Goal: Task Accomplishment & Management: Manage account settings

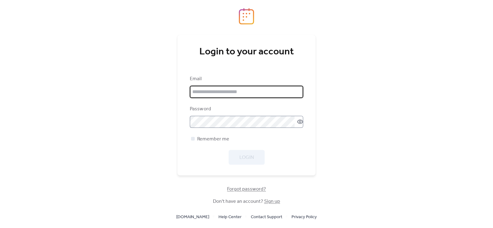
type input "**********"
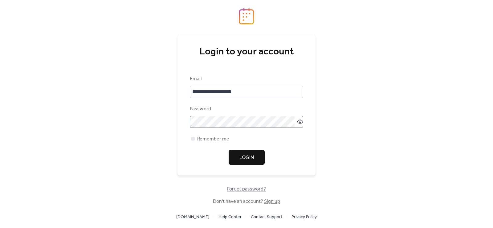
click at [297, 121] on icon at bounding box center [300, 122] width 6 height 6
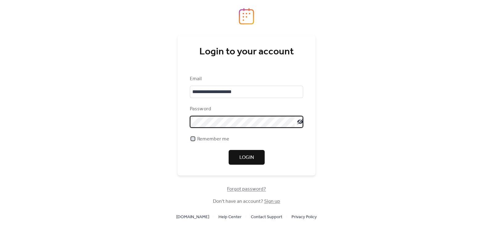
click at [196, 136] on div at bounding box center [193, 139] width 6 height 6
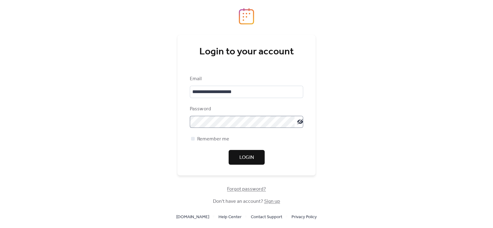
click at [242, 158] on span "Login" at bounding box center [246, 157] width 14 height 7
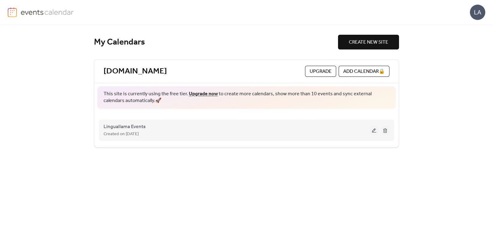
click at [286, 137] on div "Created on [DATE]" at bounding box center [236, 134] width 266 height 7
click at [375, 130] on button at bounding box center [374, 130] width 9 height 9
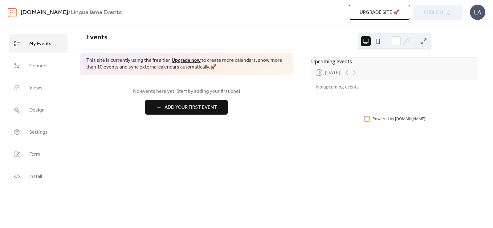
click at [191, 105] on span "Add Your First Event" at bounding box center [190, 107] width 52 height 7
click at [42, 66] on span "Connect" at bounding box center [38, 66] width 19 height 10
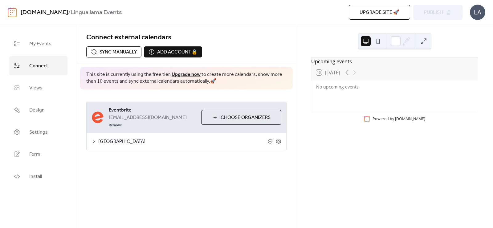
click at [122, 138] on span "[GEOGRAPHIC_DATA]" at bounding box center [182, 141] width 169 height 7
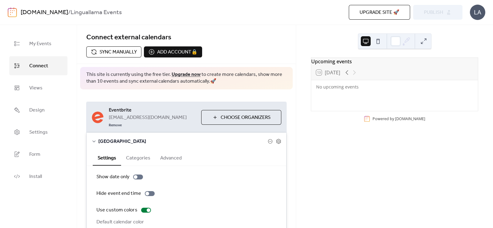
scroll to position [38, 0]
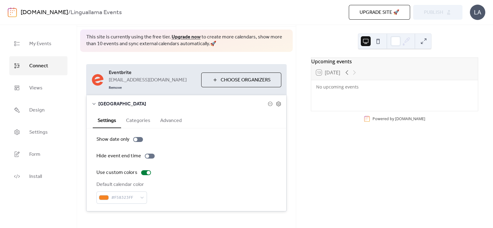
click at [143, 114] on button "Categories" at bounding box center [138, 120] width 34 height 15
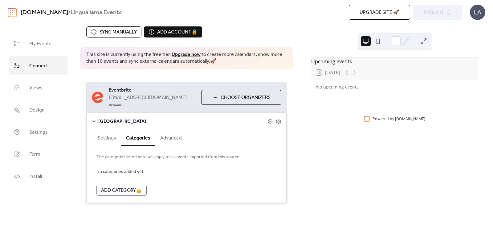
scroll to position [12, 0]
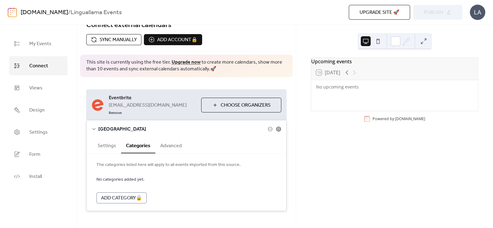
click at [278, 127] on icon at bounding box center [278, 129] width 5 height 5
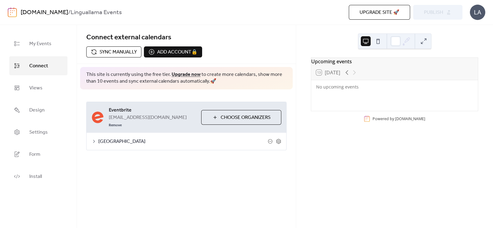
click at [282, 134] on div "[GEOGRAPHIC_DATA]" at bounding box center [187, 141] width 200 height 17
click at [280, 139] on icon at bounding box center [279, 142] width 6 height 6
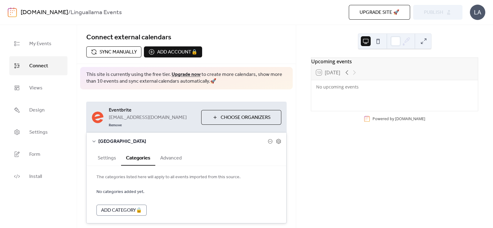
click at [94, 139] on icon at bounding box center [93, 141] width 5 height 5
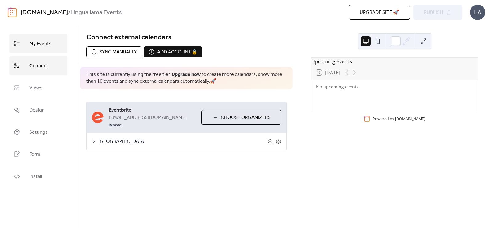
click at [41, 50] on link "My Events" at bounding box center [38, 43] width 58 height 19
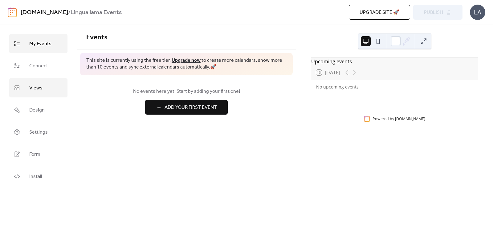
click at [38, 87] on span "Views" at bounding box center [35, 88] width 13 height 10
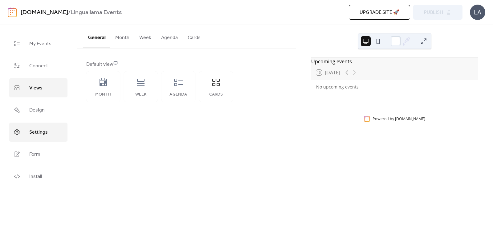
click at [40, 131] on span "Settings" at bounding box center [38, 133] width 18 height 10
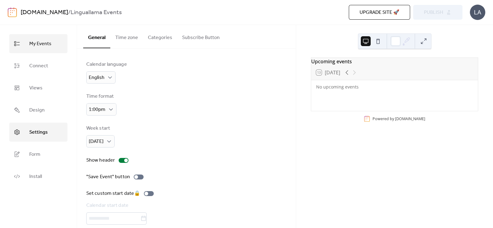
click at [48, 51] on link "My Events" at bounding box center [38, 43] width 58 height 19
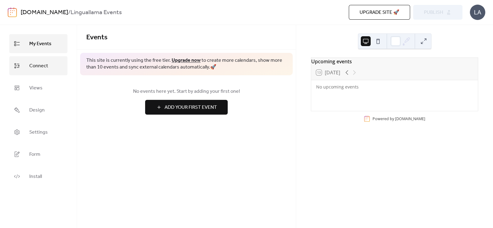
click at [53, 66] on link "Connect" at bounding box center [38, 65] width 58 height 19
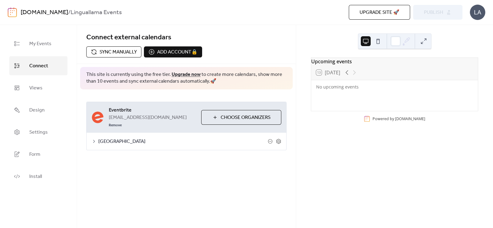
click at [232, 118] on span "Choose Organizers" at bounding box center [245, 117] width 50 height 7
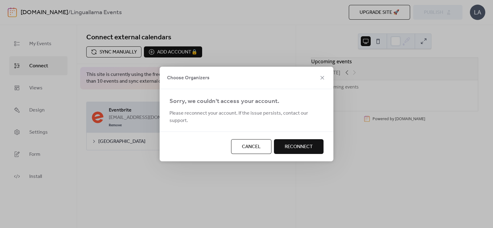
click at [301, 143] on span "Reconnect" at bounding box center [299, 146] width 28 height 7
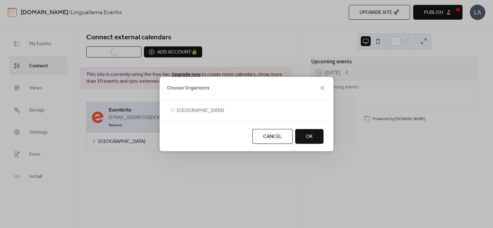
click at [306, 139] on span "OK" at bounding box center [309, 136] width 7 height 7
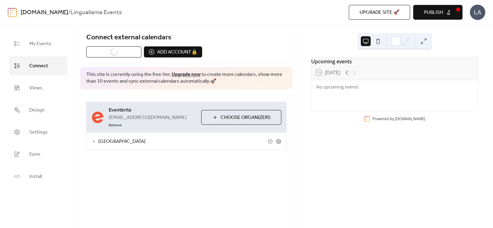
click at [128, 138] on span "[GEOGRAPHIC_DATA]" at bounding box center [182, 141] width 169 height 7
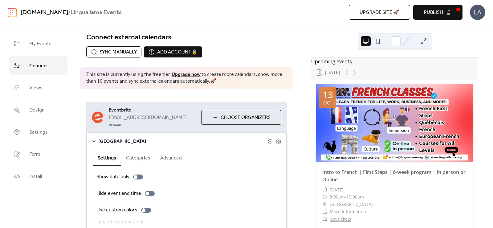
click at [440, 9] on span "Publish" at bounding box center [433, 12] width 19 height 7
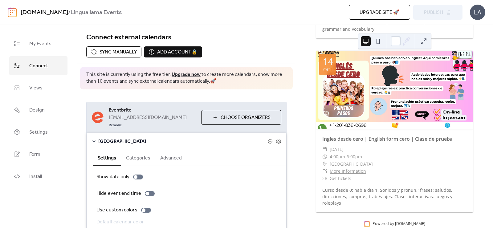
scroll to position [1409, 0]
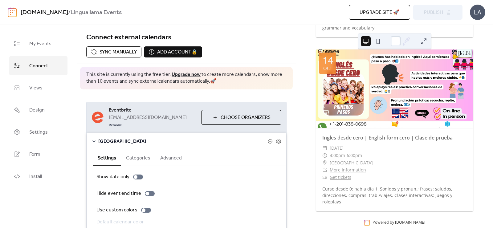
click at [446, 14] on div "Upgrade site 🚀 Preview Publish" at bounding box center [349, 12] width 225 height 15
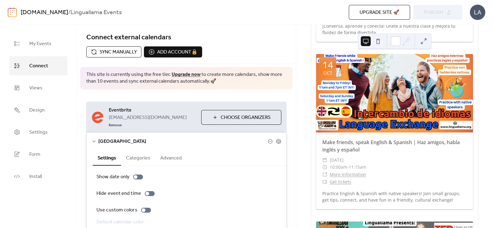
scroll to position [38, 0]
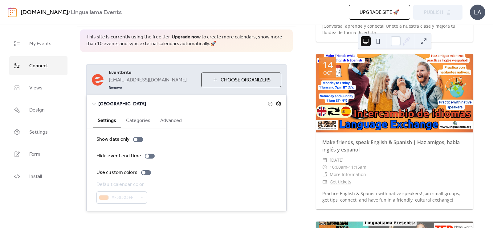
click at [276, 101] on icon at bounding box center [279, 104] width 6 height 6
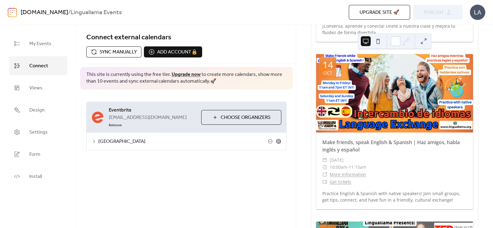
scroll to position [0, 0]
click at [58, 49] on link "My Events" at bounding box center [38, 43] width 58 height 19
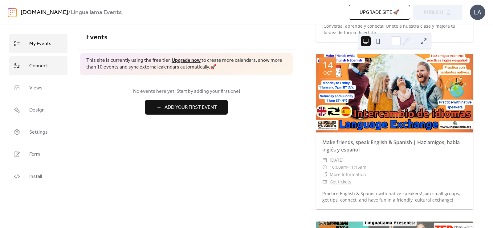
click at [48, 64] on link "Connect" at bounding box center [38, 65] width 58 height 19
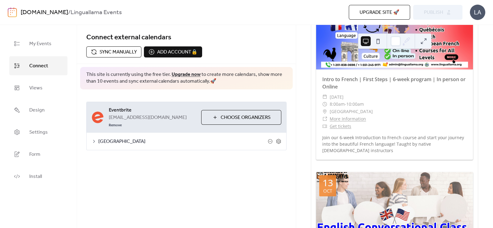
scroll to position [62, 0]
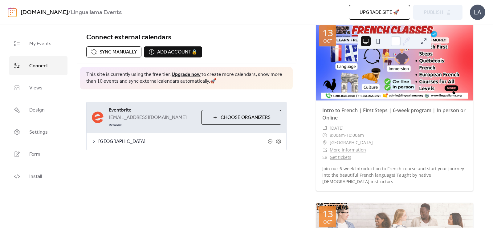
click at [367, 42] on button at bounding box center [366, 41] width 10 height 10
click at [418, 44] on button at bounding box center [423, 41] width 10 height 10
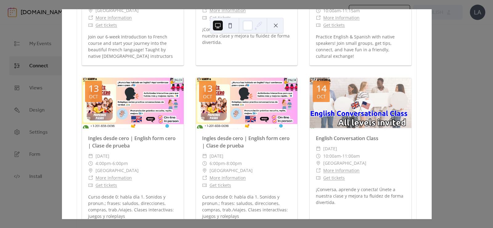
scroll to position [231, 0]
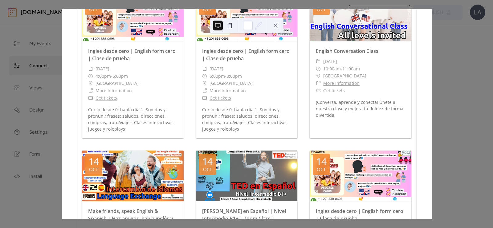
click at [431, 150] on div "13 [DATE] Upcoming events [DATE] Intro to French | First Steps | 6-week program…" at bounding box center [247, 114] width 370 height 210
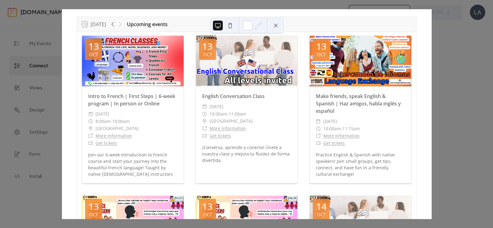
scroll to position [0, 0]
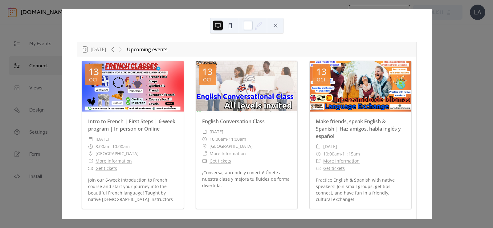
click at [276, 25] on button at bounding box center [276, 26] width 10 height 10
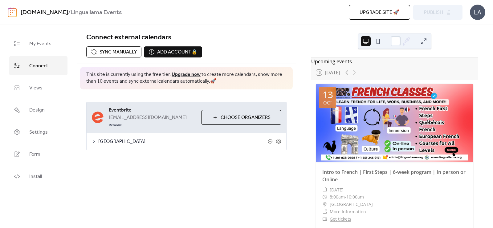
scroll to position [192, 0]
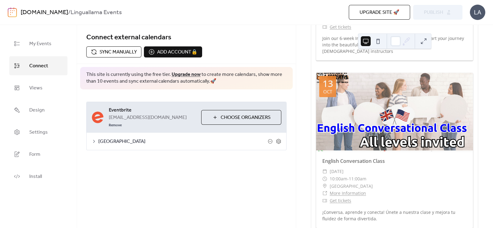
drag, startPoint x: 379, startPoint y: 114, endPoint x: 483, endPoint y: 87, distance: 108.0
click at [483, 87] on div "Upcoming events 13 [DATE] [DATE] Intro to [DEMOGRAPHIC_DATA] | First Steps | 6-…" at bounding box center [394, 127] width 197 height 204
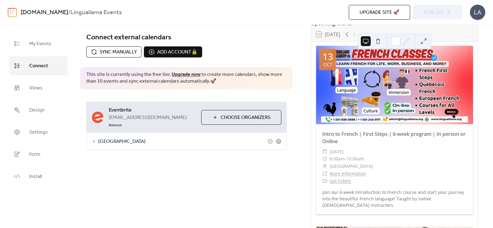
scroll to position [0, 0]
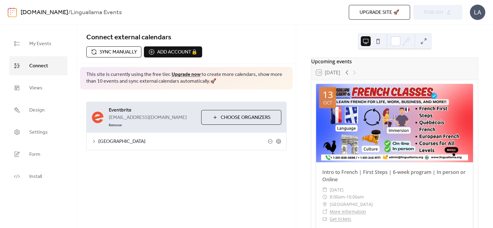
click at [433, 13] on div "Upgrade site 🚀 Preview Publish" at bounding box center [349, 12] width 225 height 15
click at [276, 139] on icon at bounding box center [279, 142] width 6 height 6
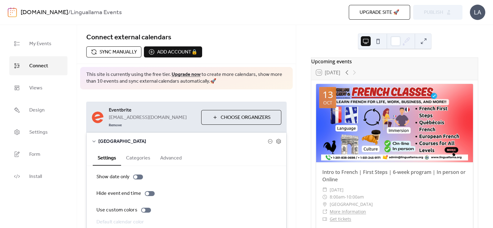
scroll to position [38, 0]
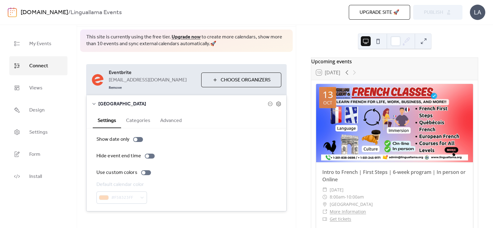
click at [174, 113] on button "Advanced" at bounding box center [170, 120] width 31 height 15
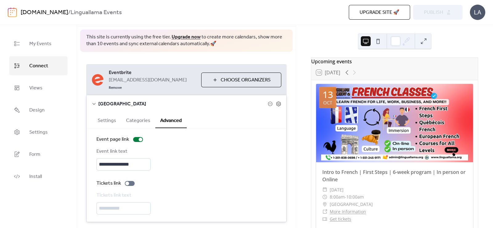
click at [145, 118] on button "Categories" at bounding box center [138, 120] width 34 height 15
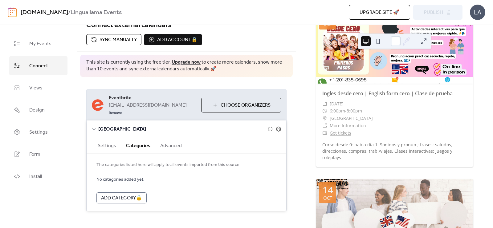
scroll to position [0, 0]
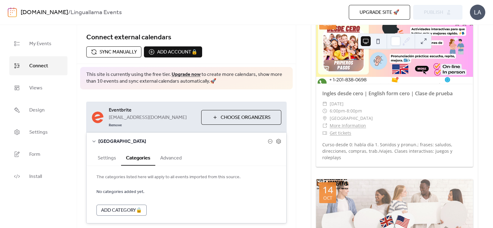
click at [93, 15] on b "Linguallama Events" at bounding box center [96, 13] width 51 height 12
click at [44, 90] on link "Views" at bounding box center [38, 88] width 58 height 19
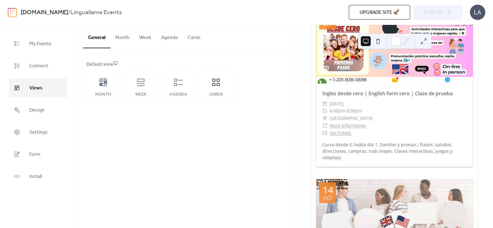
click at [36, 122] on ul "My Events Connect Views Design Settings Form Install" at bounding box center [38, 110] width 58 height 152
click at [32, 131] on span "Settings" at bounding box center [38, 133] width 18 height 10
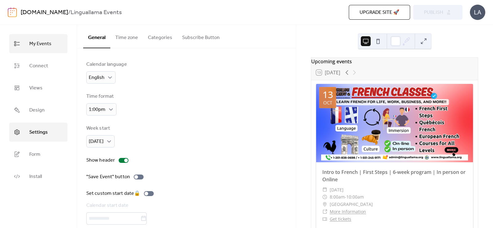
click at [38, 48] on span "My Events" at bounding box center [40, 44] width 22 height 10
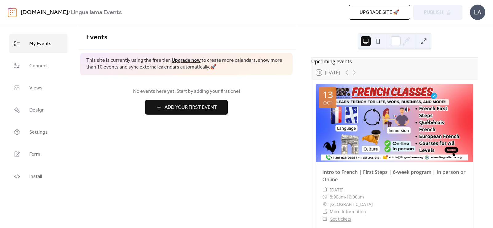
click at [374, 41] on button at bounding box center [378, 41] width 10 height 10
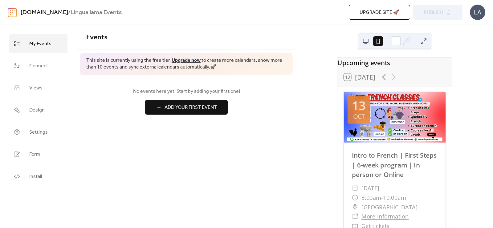
click at [362, 39] on button at bounding box center [366, 41] width 10 height 10
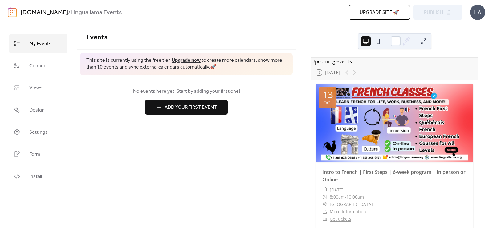
click at [385, 11] on span "Upgrade site 🚀" at bounding box center [379, 12] width 40 height 7
click at [32, 66] on span "Connect" at bounding box center [38, 66] width 19 height 10
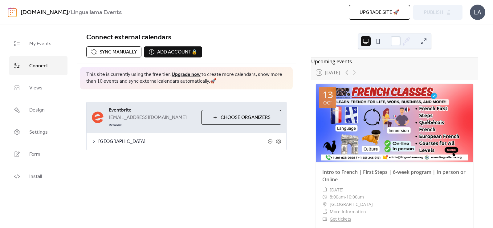
click at [95, 139] on icon at bounding box center [93, 141] width 5 height 5
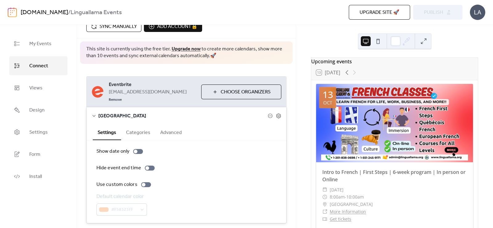
scroll to position [38, 0]
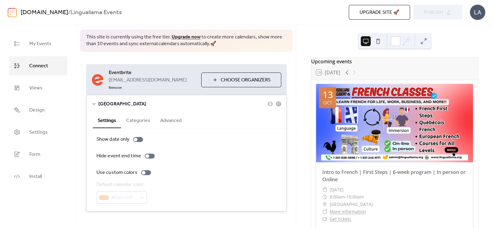
click at [374, 103] on div at bounding box center [394, 123] width 157 height 79
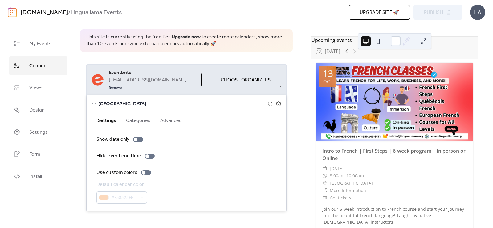
scroll to position [115, 0]
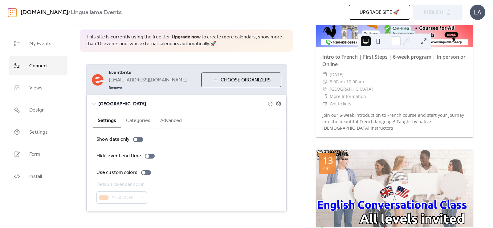
click at [361, 163] on div at bounding box center [394, 189] width 157 height 79
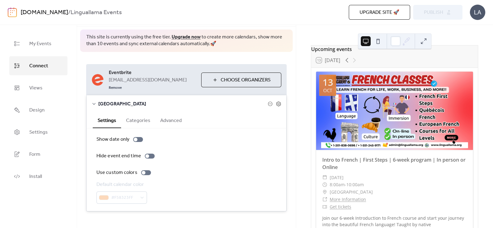
scroll to position [0, 0]
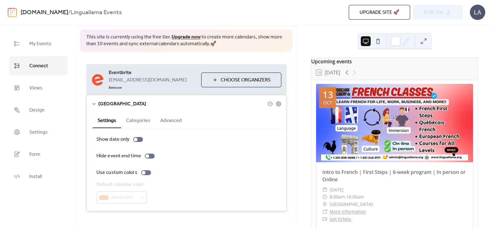
click at [422, 42] on button at bounding box center [423, 41] width 10 height 10
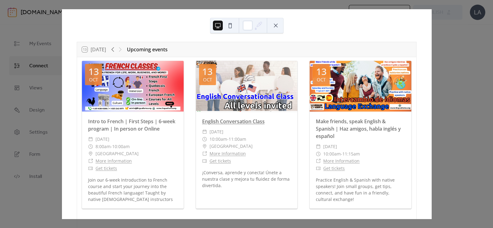
click at [231, 121] on link "English Conversation Class" at bounding box center [233, 121] width 63 height 7
drag, startPoint x: 156, startPoint y: 51, endPoint x: 66, endPoint y: 41, distance: 90.1
click at [156, 50] on div "Upcoming events" at bounding box center [147, 49] width 41 height 7
click at [106, 51] on div "13 [DATE]" at bounding box center [94, 50] width 24 height 6
click at [277, 22] on button at bounding box center [276, 26] width 10 height 10
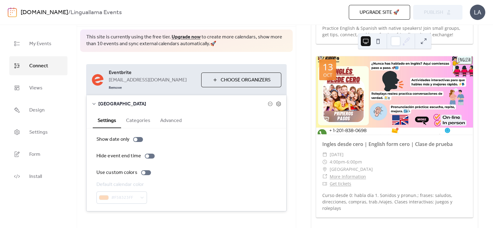
scroll to position [462, 0]
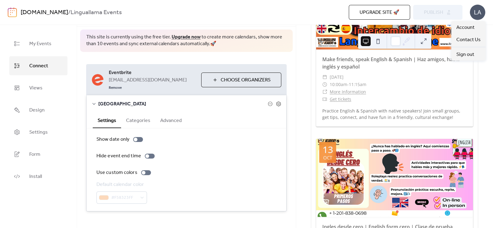
drag, startPoint x: 447, startPoint y: 14, endPoint x: 479, endPoint y: 16, distance: 31.2
click at [479, 16] on div "LA" at bounding box center [477, 12] width 15 height 15
click at [469, 31] on span "Account" at bounding box center [465, 27] width 18 height 7
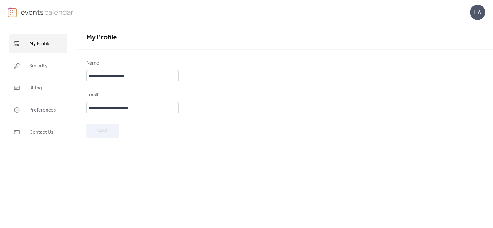
click at [37, 47] on span "My Profile" at bounding box center [39, 44] width 21 height 10
click at [43, 66] on span "Security" at bounding box center [38, 66] width 18 height 10
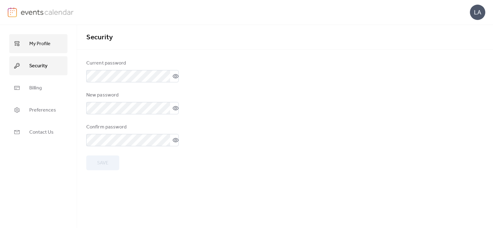
click at [40, 35] on link "My Profile" at bounding box center [38, 43] width 58 height 19
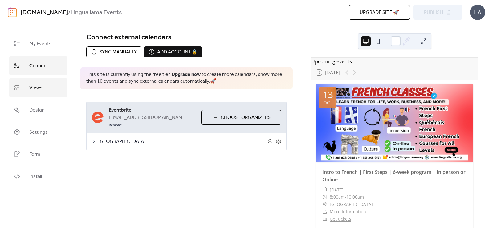
click at [45, 90] on link "Views" at bounding box center [38, 88] width 58 height 19
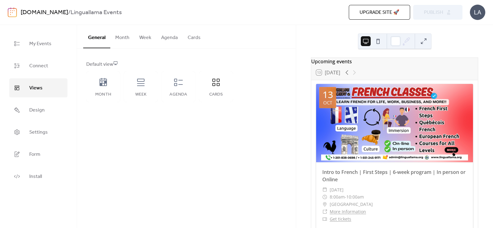
click at [197, 40] on button "Cards" at bounding box center [194, 36] width 23 height 23
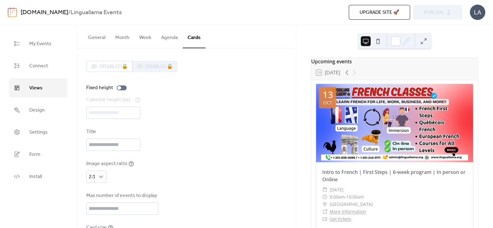
click at [167, 36] on button "Agenda" at bounding box center [169, 36] width 26 height 23
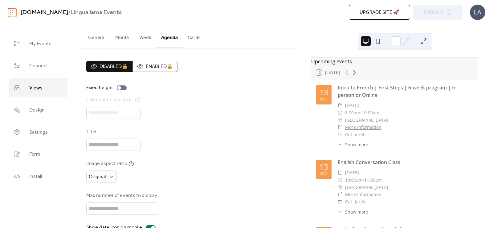
click at [149, 38] on button "Week" at bounding box center [145, 36] width 22 height 23
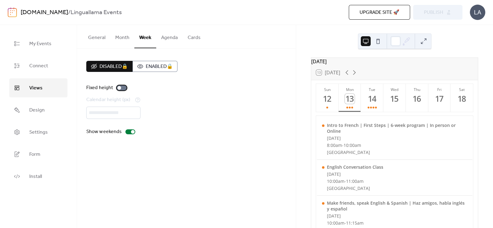
click at [122, 89] on div at bounding box center [122, 88] width 10 height 5
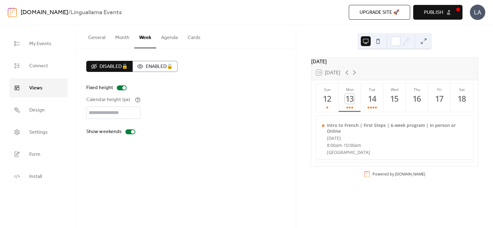
click at [121, 39] on button "Month" at bounding box center [122, 36] width 24 height 23
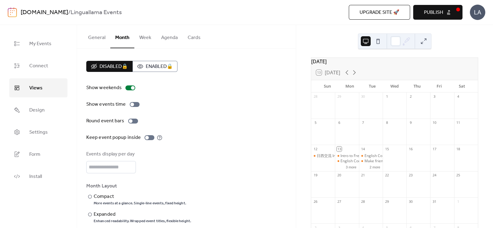
click at [140, 38] on button "Week" at bounding box center [145, 36] width 22 height 23
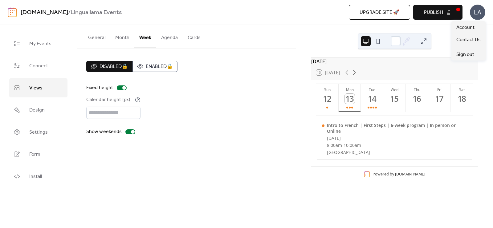
click at [481, 15] on div "LA" at bounding box center [477, 12] width 15 height 15
click at [51, 48] on span "My Events" at bounding box center [40, 44] width 22 height 10
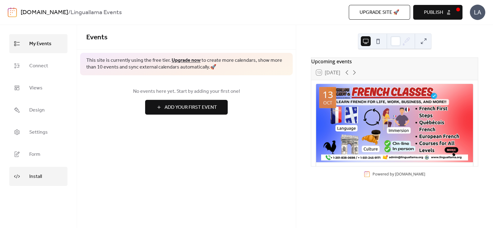
click at [37, 167] on link "Install" at bounding box center [38, 176] width 58 height 19
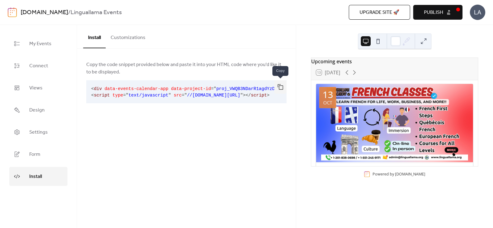
click at [277, 85] on button "button" at bounding box center [280, 87] width 12 height 14
click at [48, 46] on span "My Events" at bounding box center [40, 44] width 22 height 10
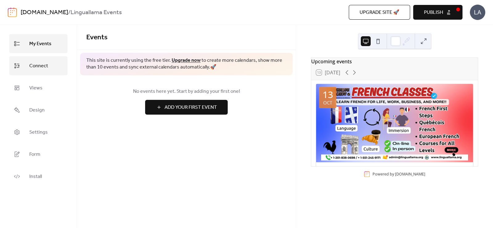
click at [38, 70] on span "Connect" at bounding box center [38, 66] width 19 height 10
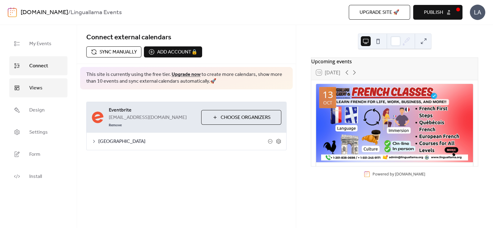
click at [32, 89] on span "Views" at bounding box center [35, 88] width 13 height 10
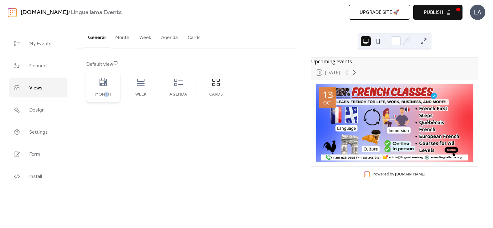
click at [106, 92] on div "Month" at bounding box center [103, 94] width 22 height 5
click at [145, 87] on div "Week" at bounding box center [141, 86] width 34 height 31
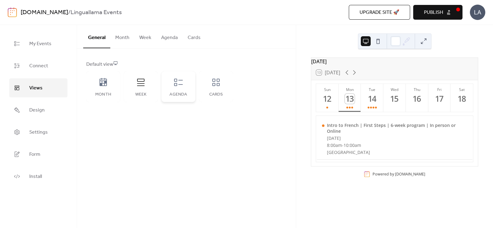
click at [183, 95] on div "Agenda" at bounding box center [179, 94] width 22 height 5
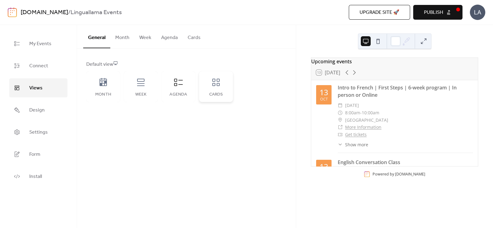
click at [205, 88] on div "Cards" at bounding box center [216, 86] width 34 height 31
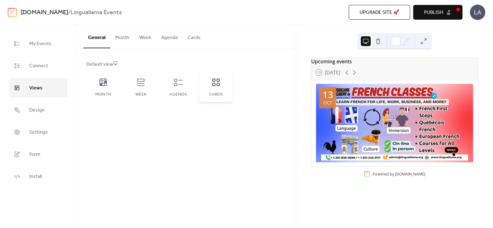
click at [224, 88] on div "Cards" at bounding box center [216, 86] width 34 height 31
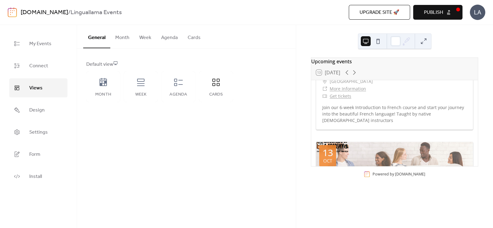
scroll to position [154, 0]
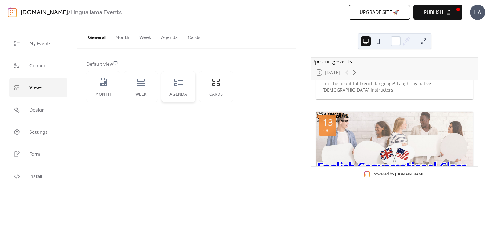
click at [184, 90] on div "Agenda" at bounding box center [178, 86] width 34 height 31
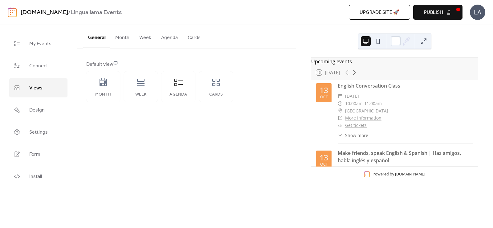
scroll to position [0, 0]
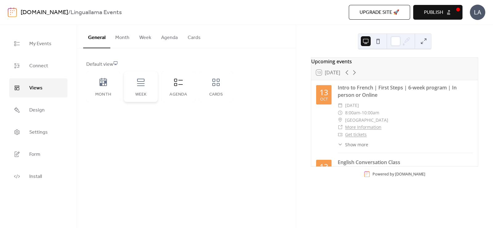
click at [142, 90] on div "Week" at bounding box center [141, 86] width 34 height 31
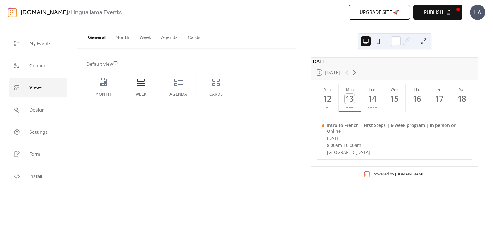
click at [148, 36] on button "Week" at bounding box center [145, 36] width 22 height 23
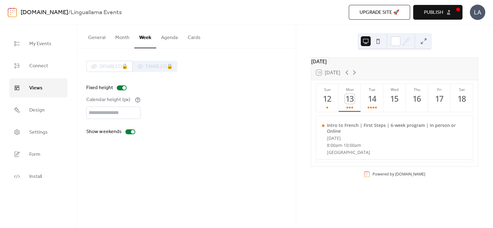
click at [163, 37] on button "Agenda" at bounding box center [169, 36] width 26 height 23
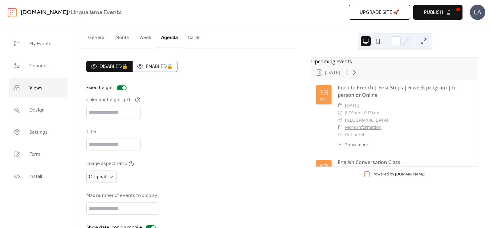
click at [140, 38] on button "Week" at bounding box center [145, 36] width 22 height 23
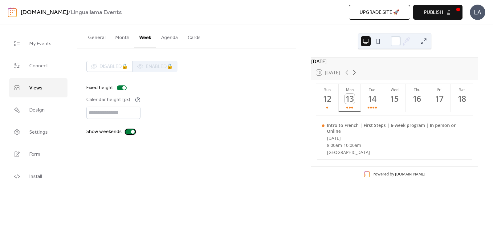
click at [128, 130] on div at bounding box center [130, 132] width 10 height 5
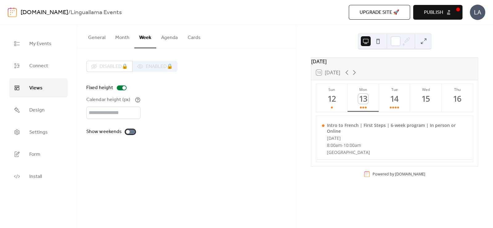
click at [128, 130] on div at bounding box center [130, 132] width 10 height 5
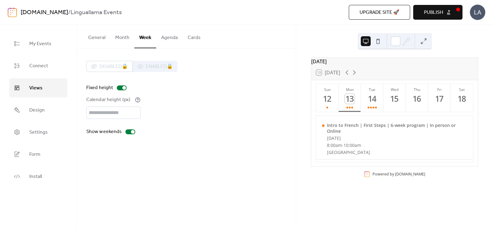
click at [440, 14] on span "Publish" at bounding box center [433, 12] width 19 height 7
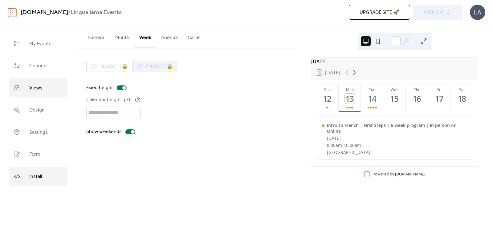
click at [53, 184] on link "Install" at bounding box center [38, 176] width 58 height 19
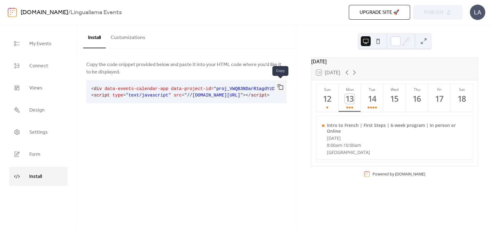
click at [283, 85] on button "button" at bounding box center [280, 87] width 12 height 14
